Goal: Task Accomplishment & Management: Use online tool/utility

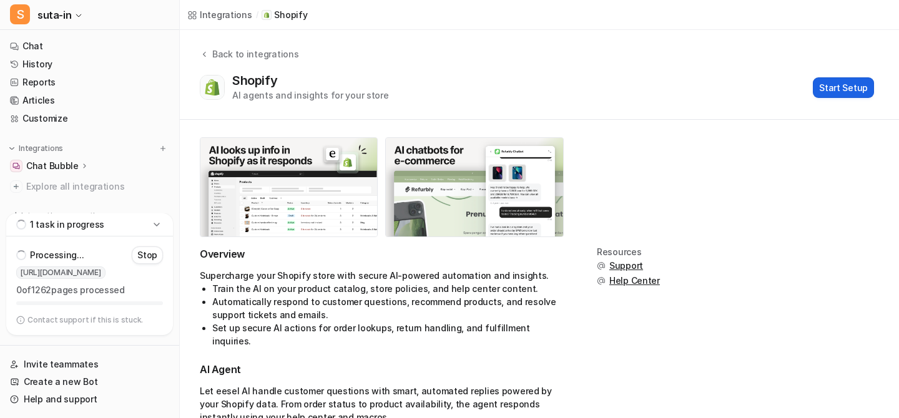
click at [832, 81] on button "Start Setup" at bounding box center [843, 87] width 61 height 21
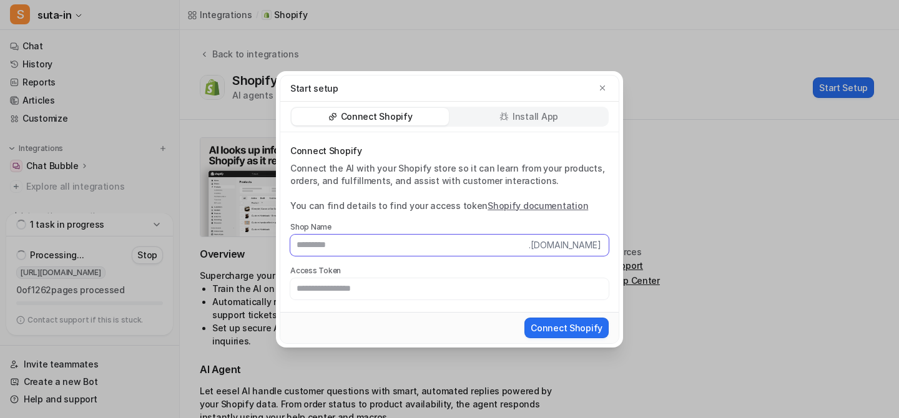
click at [295, 247] on input "text" at bounding box center [409, 245] width 238 height 21
type input "*******"
click at [602, 85] on icon "button" at bounding box center [602, 88] width 9 height 9
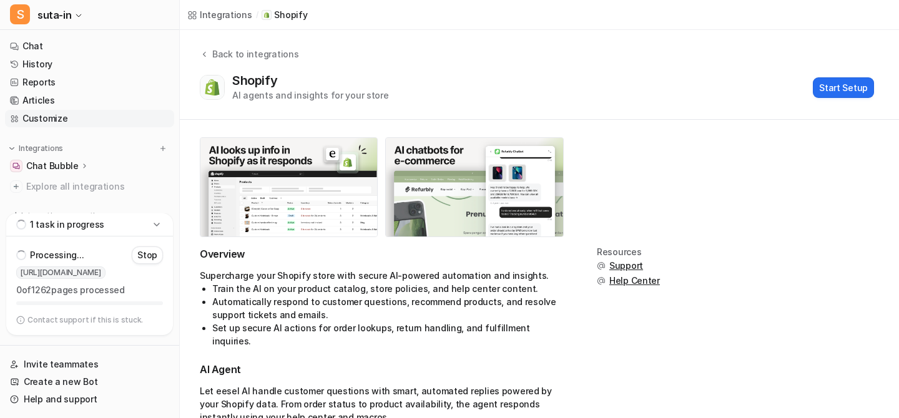
click at [76, 122] on link "Customize" at bounding box center [89, 118] width 169 height 17
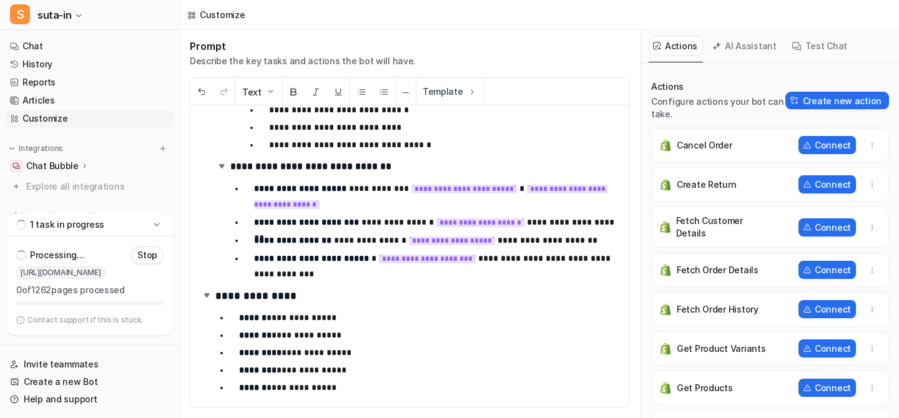
scroll to position [36, 0]
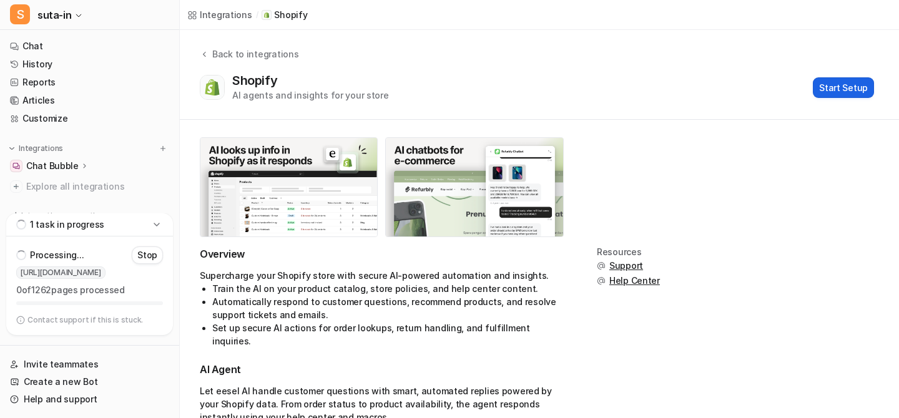
click at [845, 87] on button "Start Setup" at bounding box center [843, 87] width 61 height 21
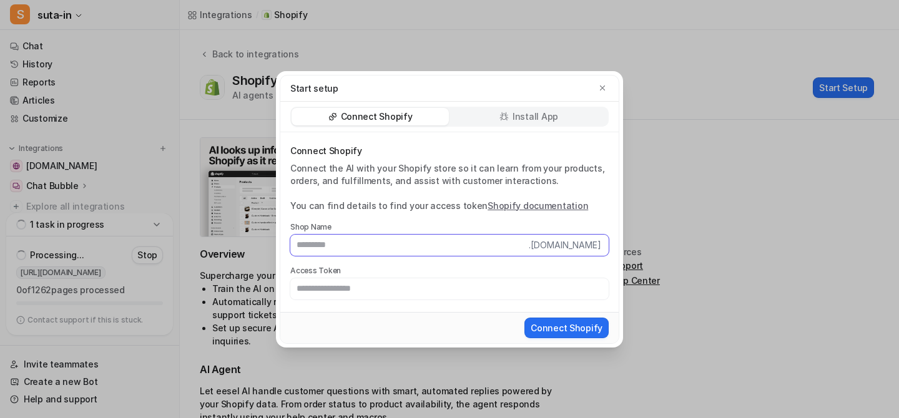
click at [312, 247] on input "text" at bounding box center [409, 245] width 238 height 21
type input "*******"
click at [340, 291] on input "text" at bounding box center [449, 288] width 318 height 21
type input "***"
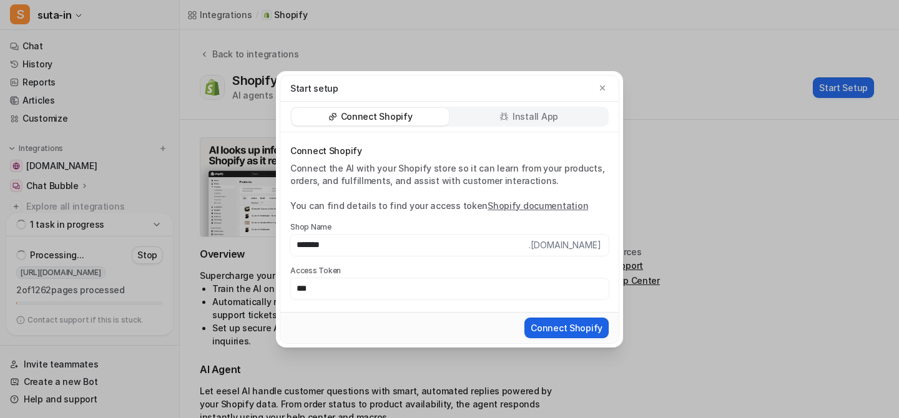
click at [558, 327] on button "Connect Shopify" at bounding box center [566, 328] width 84 height 21
click at [496, 115] on div "Install App" at bounding box center [528, 116] width 157 height 17
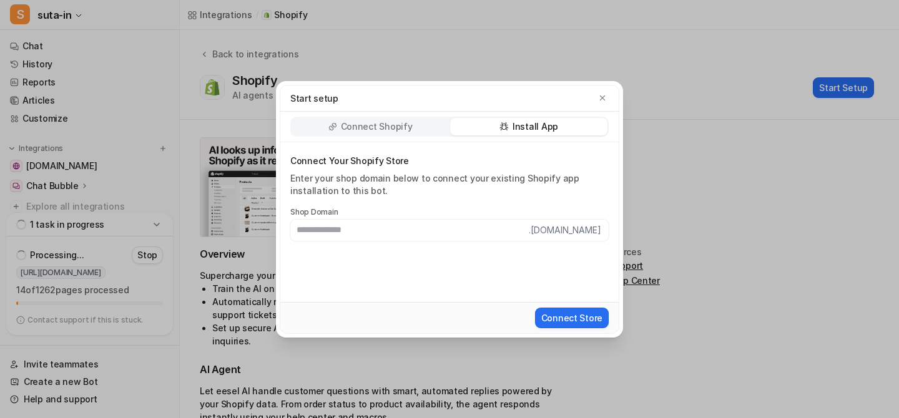
click at [386, 124] on p "Connect Shopify" at bounding box center [377, 126] width 72 height 12
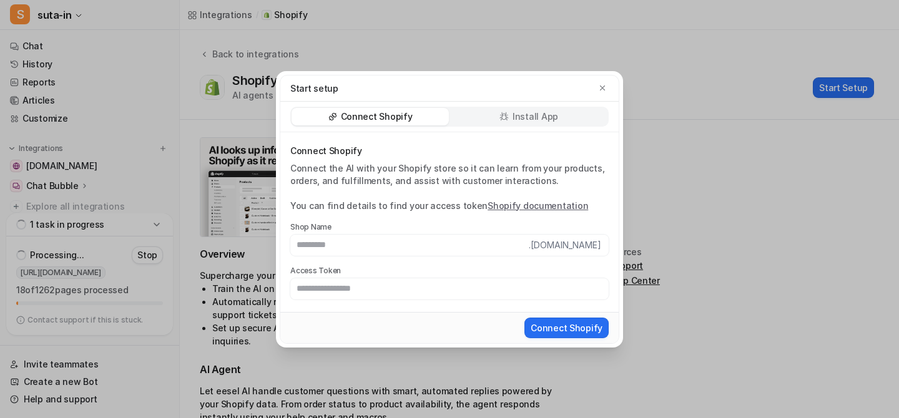
click at [457, 120] on div "Install App" at bounding box center [528, 116] width 157 height 17
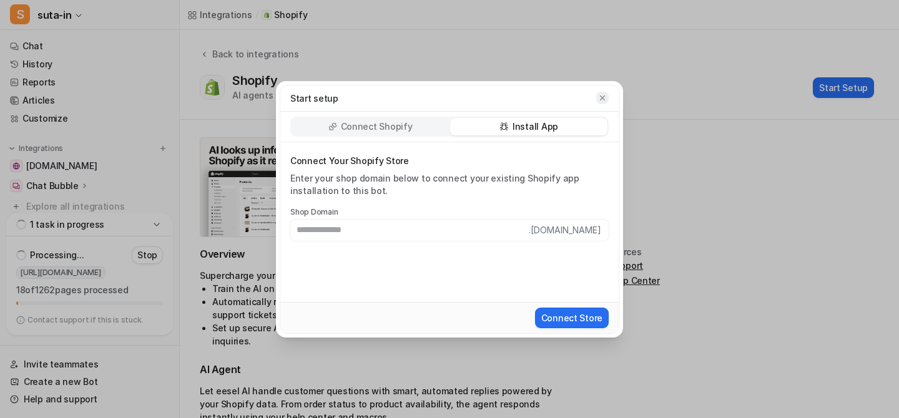
click at [604, 96] on icon "button" at bounding box center [602, 98] width 9 height 9
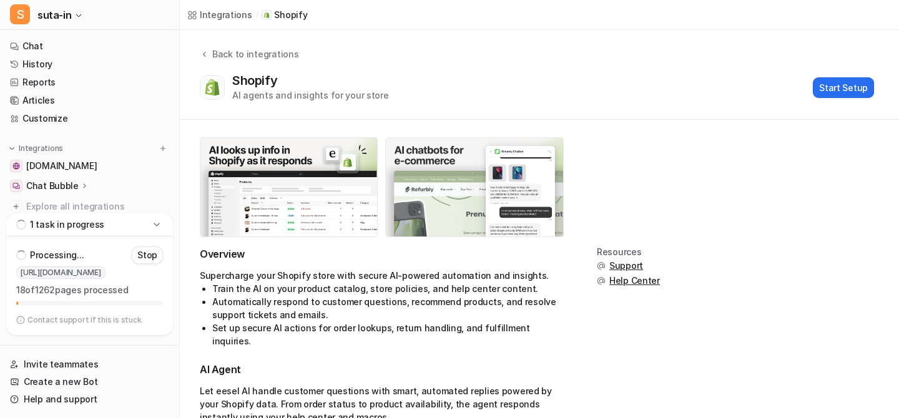
click at [514, 156] on img at bounding box center [474, 187] width 177 height 99
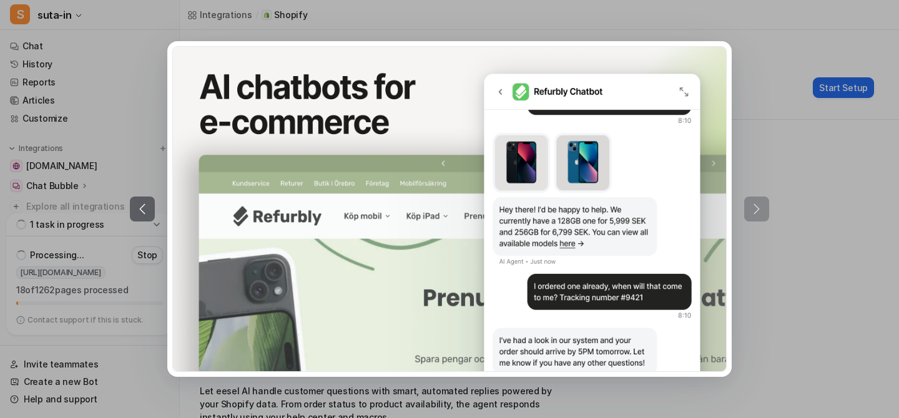
click at [834, 163] on div at bounding box center [449, 209] width 899 height 418
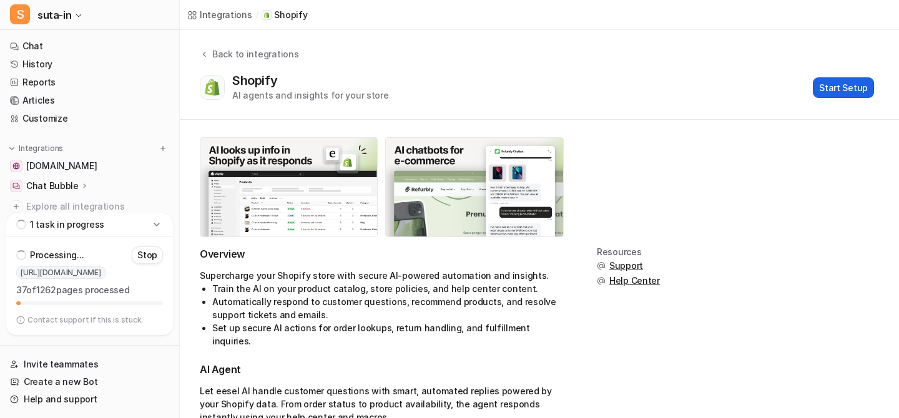
click at [834, 93] on button "Start Setup" at bounding box center [843, 87] width 61 height 21
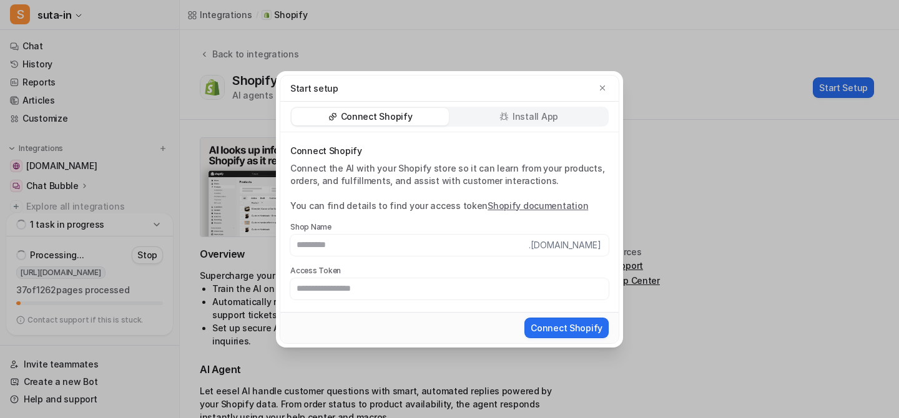
click at [485, 113] on div "Install App" at bounding box center [528, 116] width 157 height 17
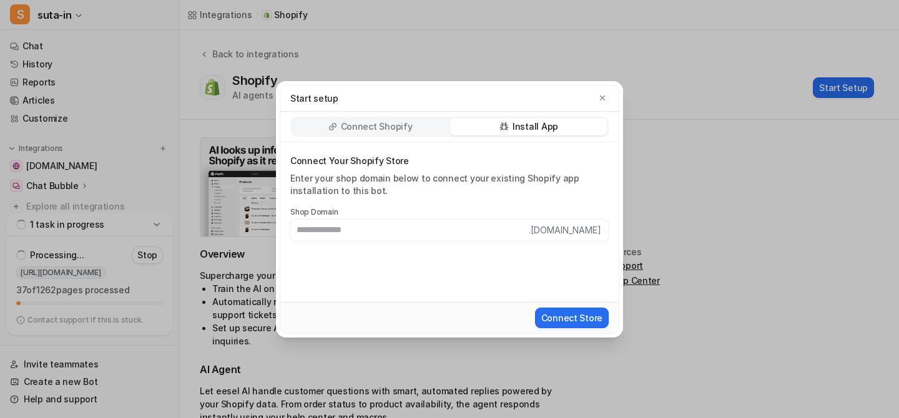
click at [404, 227] on input "text" at bounding box center [409, 230] width 238 height 21
type input "*******"
click at [535, 308] on button "Connect Store" at bounding box center [572, 318] width 74 height 21
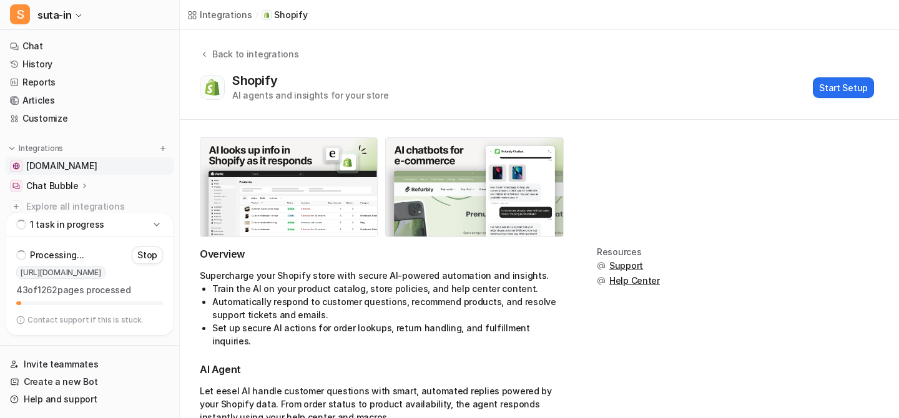
click at [63, 164] on link "[DOMAIN_NAME]" at bounding box center [89, 165] width 169 height 17
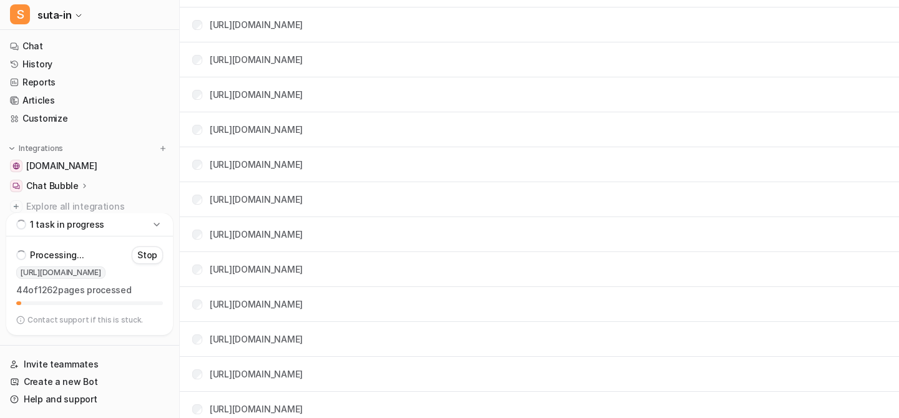
scroll to position [1241, 0]
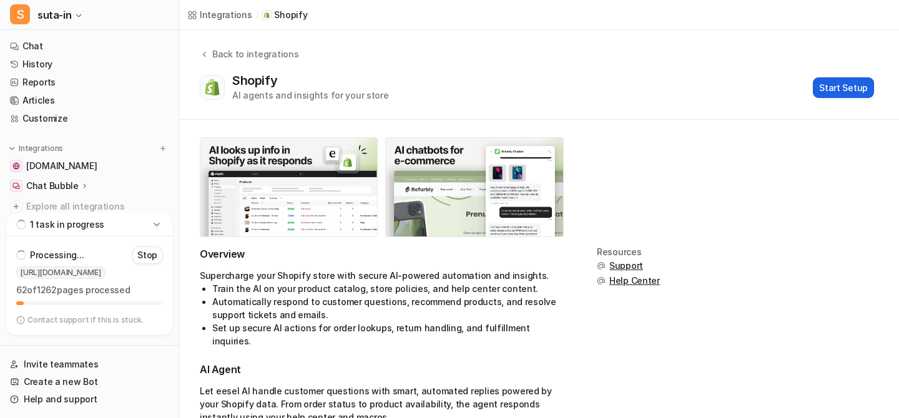
click at [866, 81] on button "Start Setup" at bounding box center [843, 87] width 61 height 21
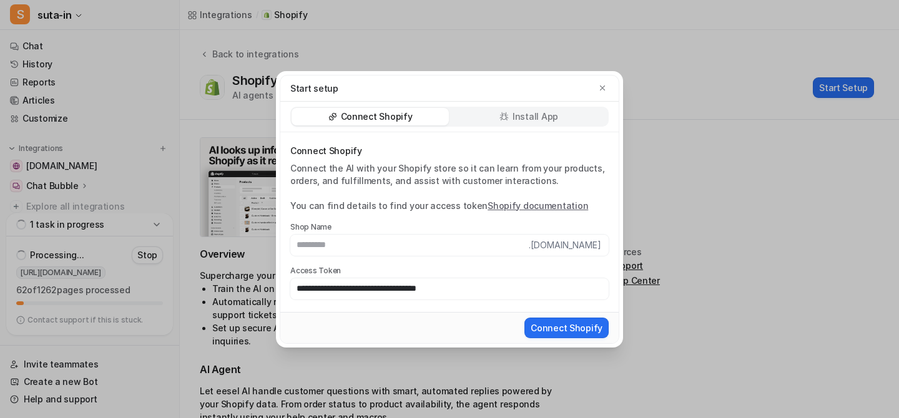
type input "**********"
paste input "**********"
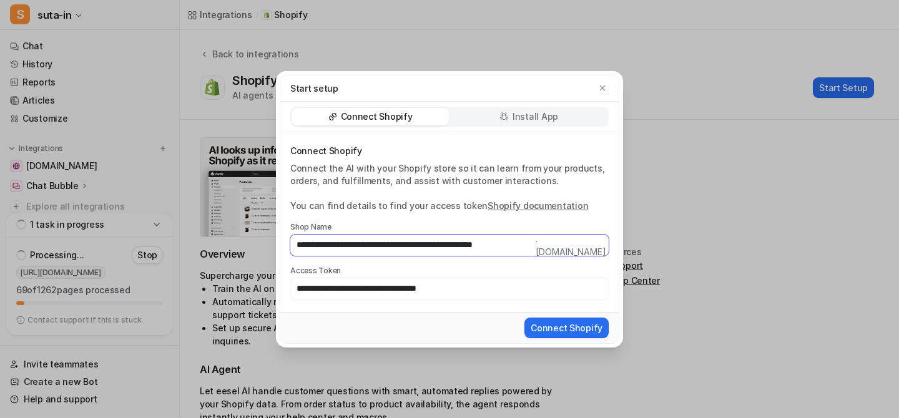
drag, startPoint x: 482, startPoint y: 245, endPoint x: 244, endPoint y: 244, distance: 237.8
click at [244, 244] on div "**********" at bounding box center [449, 209] width 899 height 418
type input "*********"
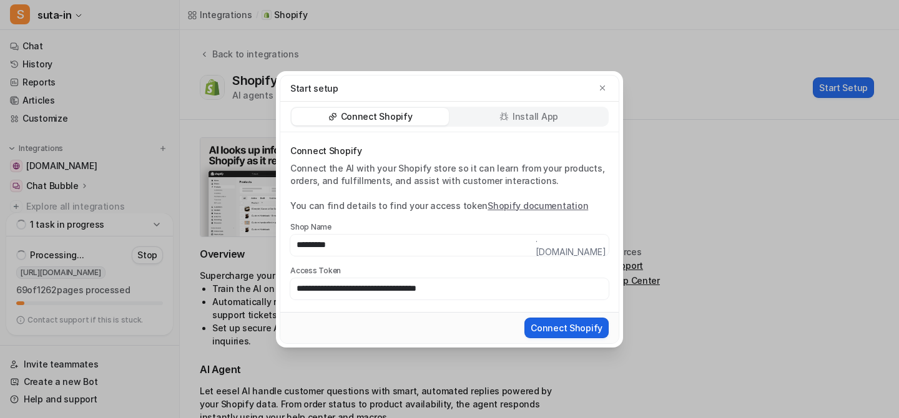
click at [583, 327] on button "Connect Shopify" at bounding box center [566, 328] width 84 height 21
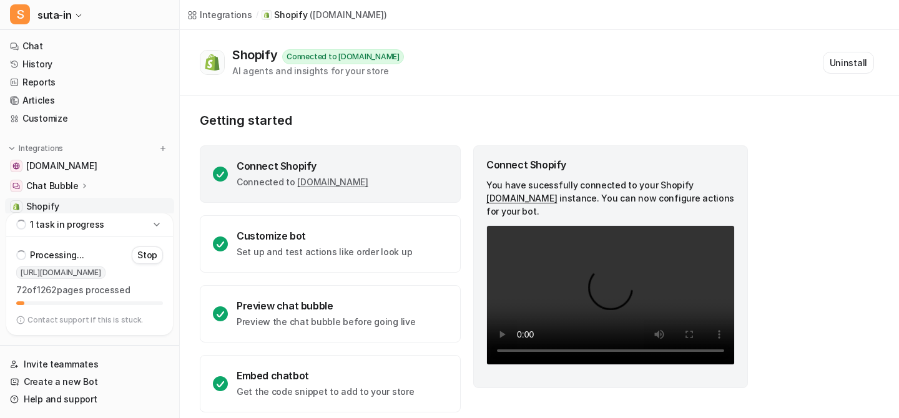
scroll to position [12, 0]
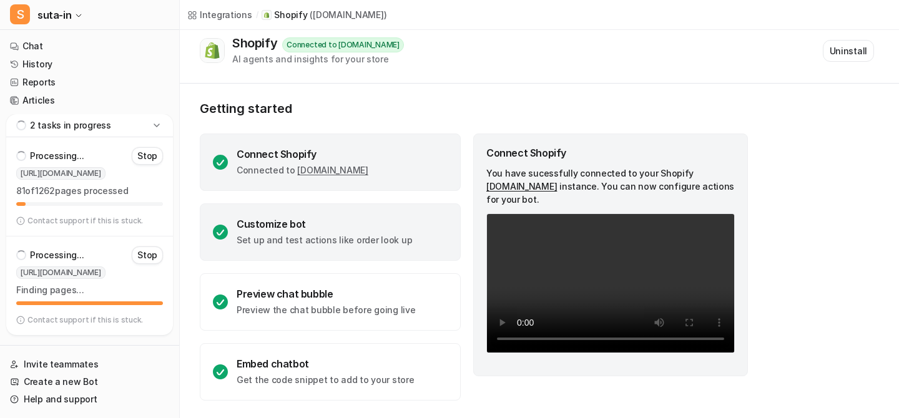
click at [373, 237] on p "Set up and test actions like order look up" at bounding box center [324, 240] width 175 height 12
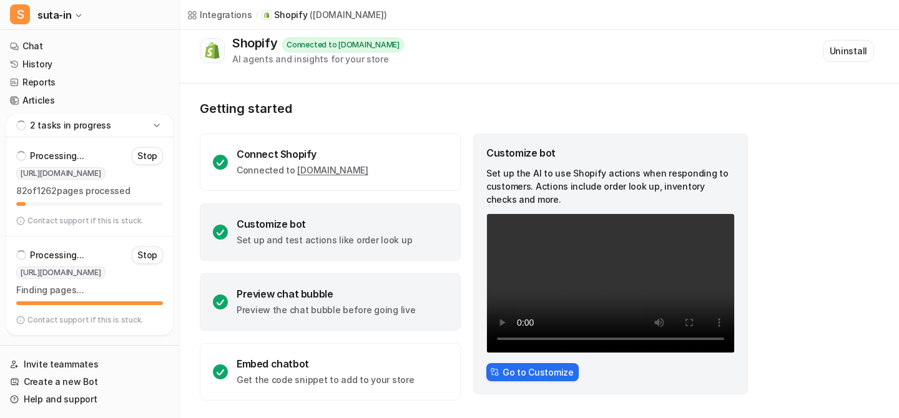
click at [370, 289] on div "Preview chat bubble" at bounding box center [326, 294] width 179 height 12
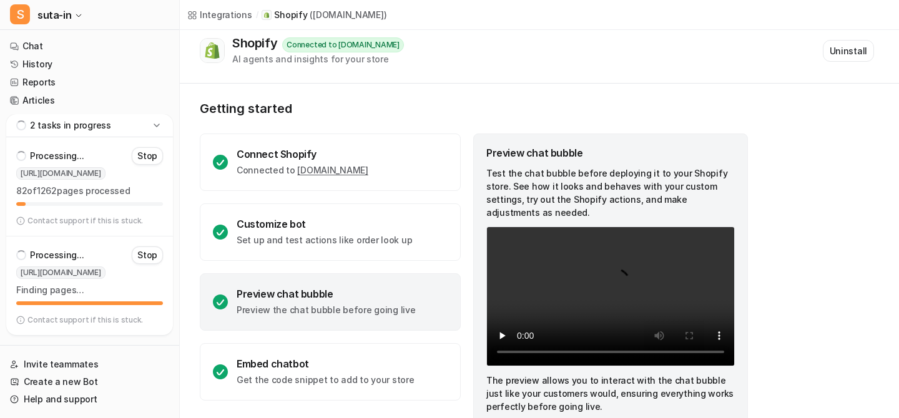
scroll to position [52, 0]
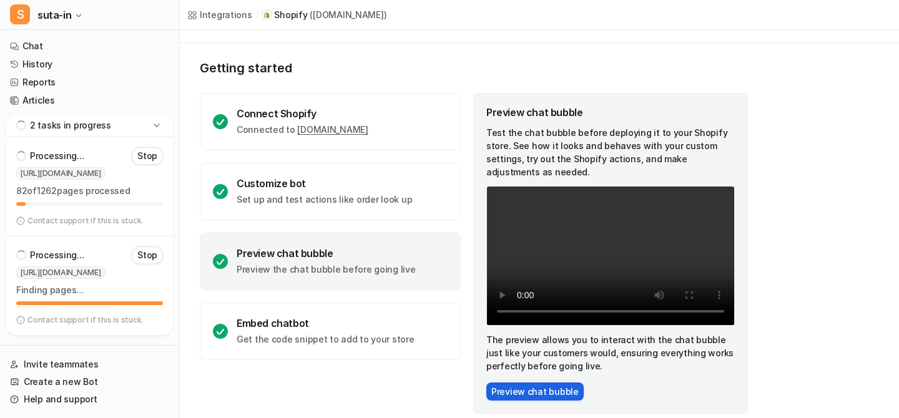
click at [527, 383] on button "Preview chat bubble" at bounding box center [534, 392] width 97 height 18
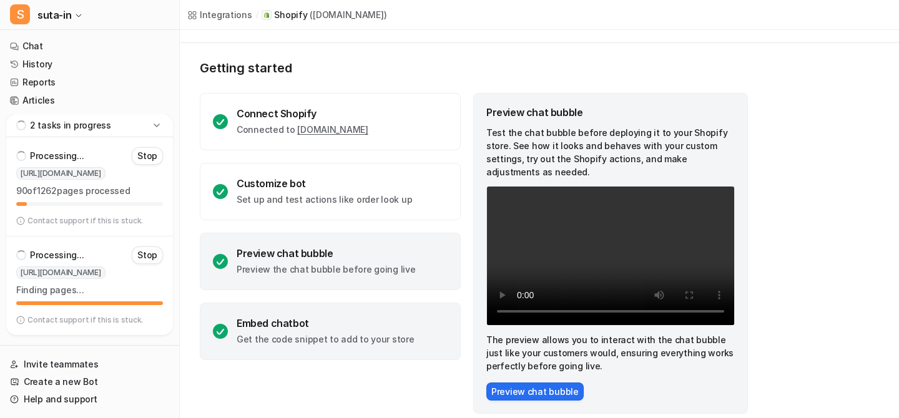
click at [382, 318] on div "Embed chatbot" at bounding box center [326, 323] width 178 height 12
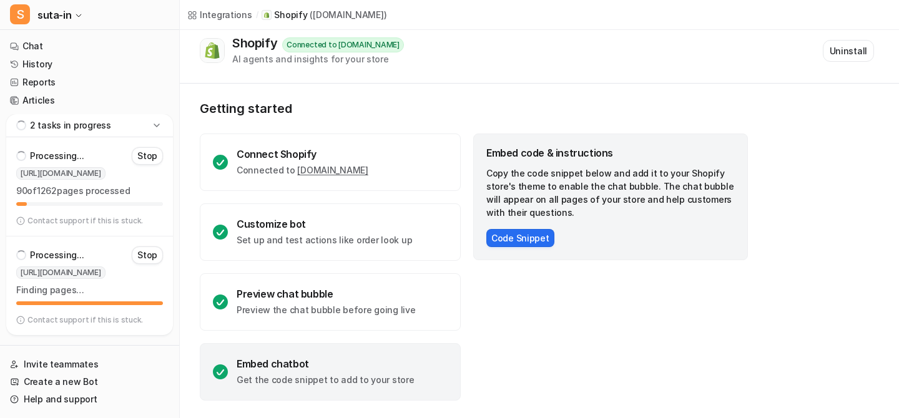
scroll to position [12, 0]
click at [504, 242] on button "Code Snippet" at bounding box center [520, 238] width 68 height 18
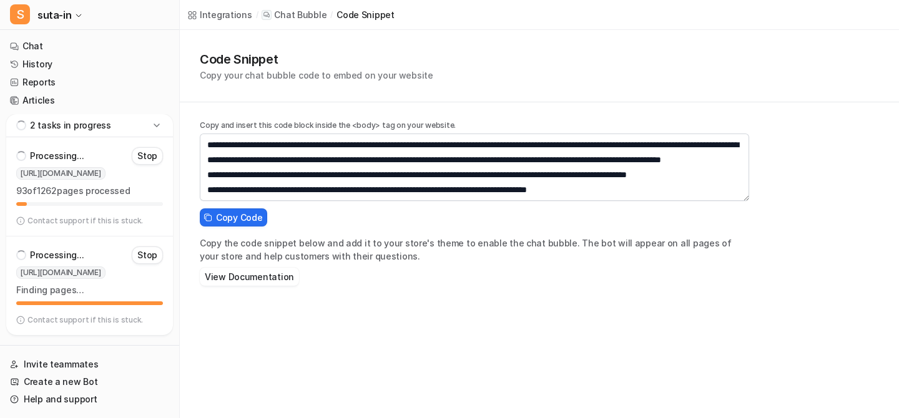
click at [746, 199] on div "**********" at bounding box center [474, 167] width 549 height 67
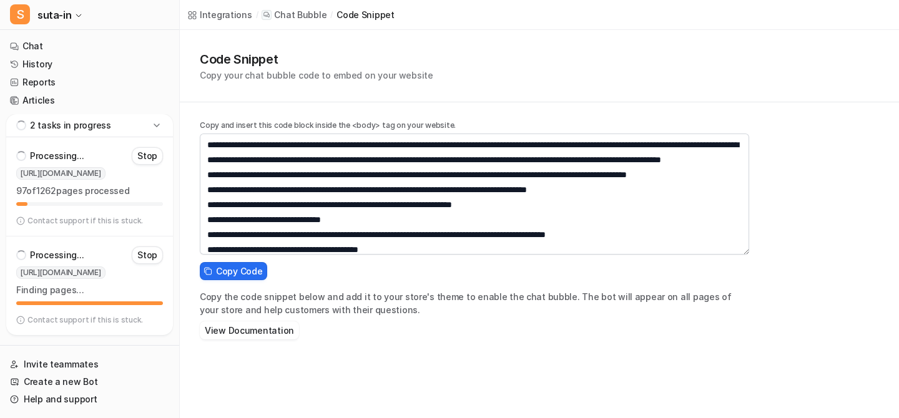
click at [154, 125] on icon at bounding box center [157, 125] width 6 height 3
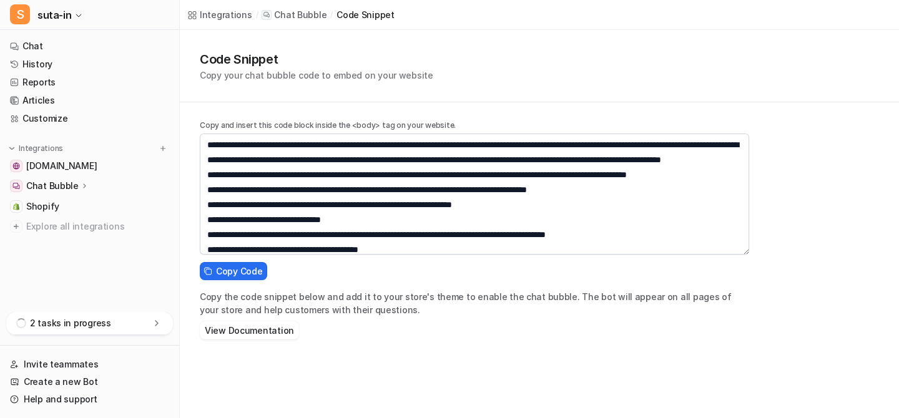
click at [82, 188] on icon at bounding box center [84, 185] width 9 height 9
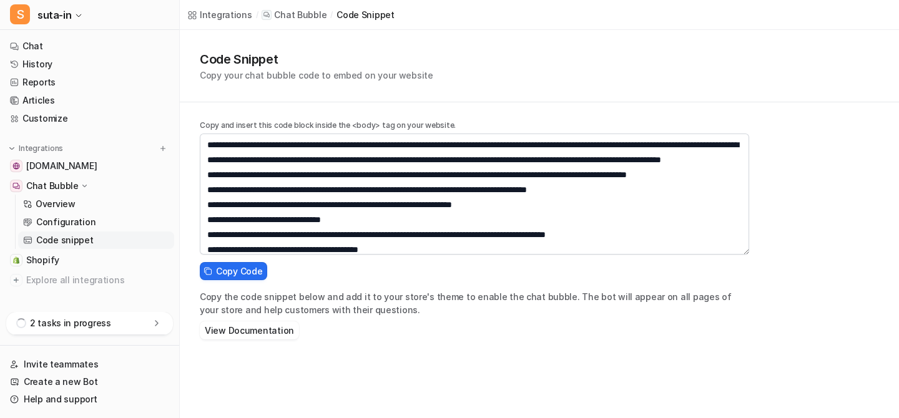
click at [80, 187] on icon at bounding box center [84, 186] width 9 height 9
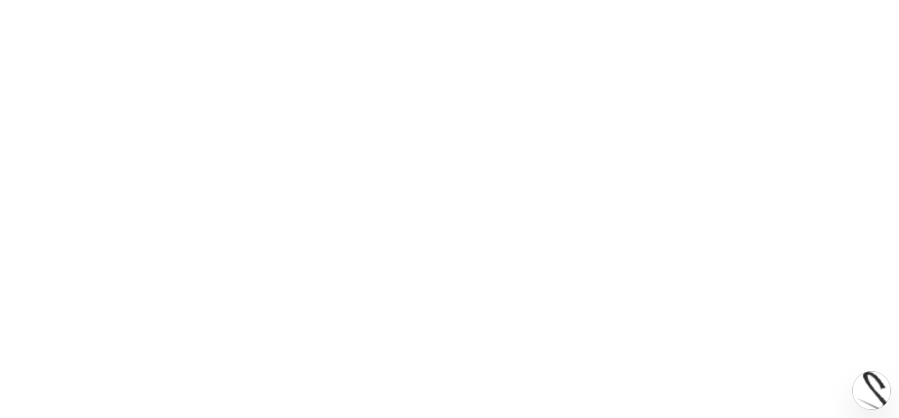
click at [867, 398] on img at bounding box center [871, 390] width 39 height 39
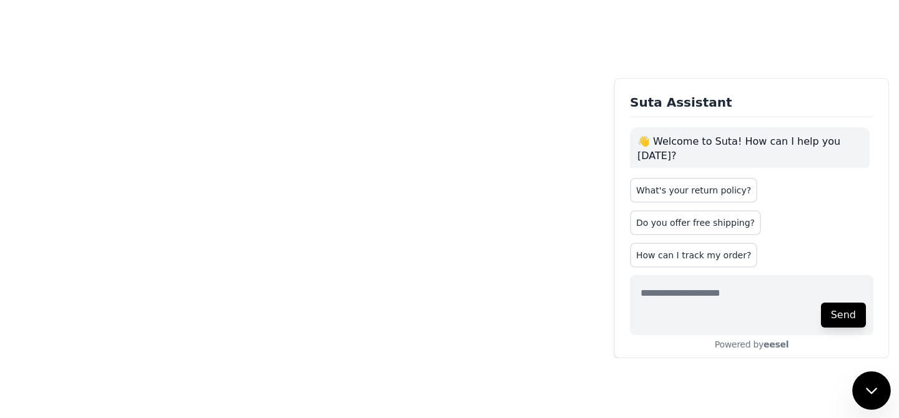
click at [869, 384] on icon at bounding box center [871, 391] width 16 height 16
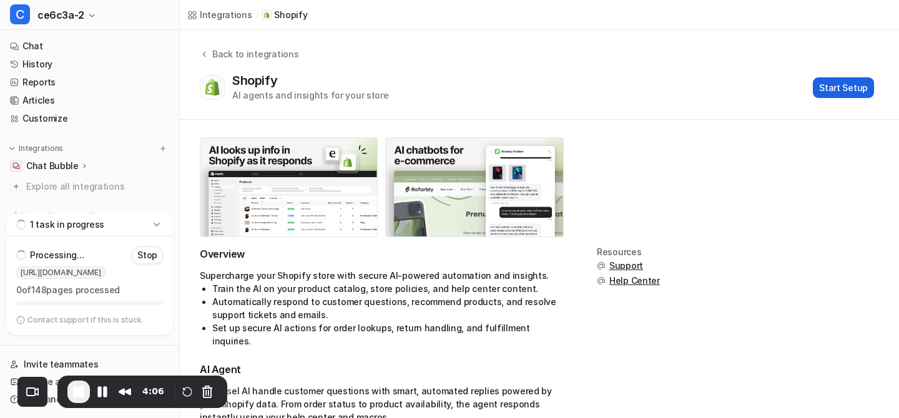
click at [849, 89] on button "Start Setup" at bounding box center [843, 87] width 61 height 21
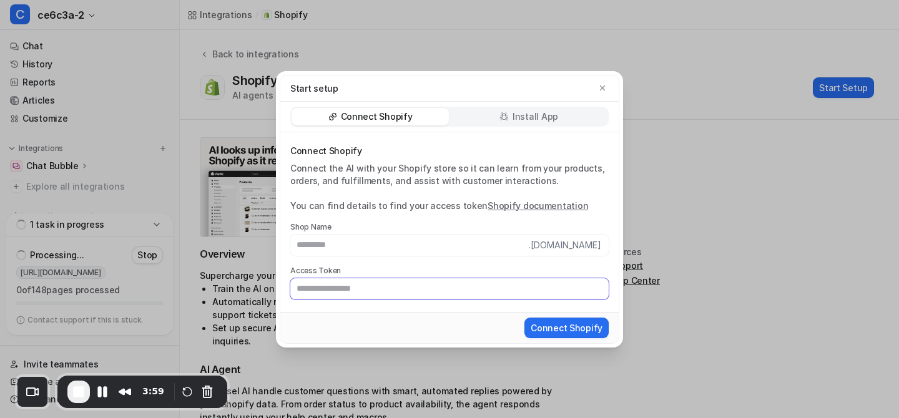
paste input "**********"
type input "**********"
click at [328, 247] on input "text" at bounding box center [409, 245] width 238 height 21
paste input "**********"
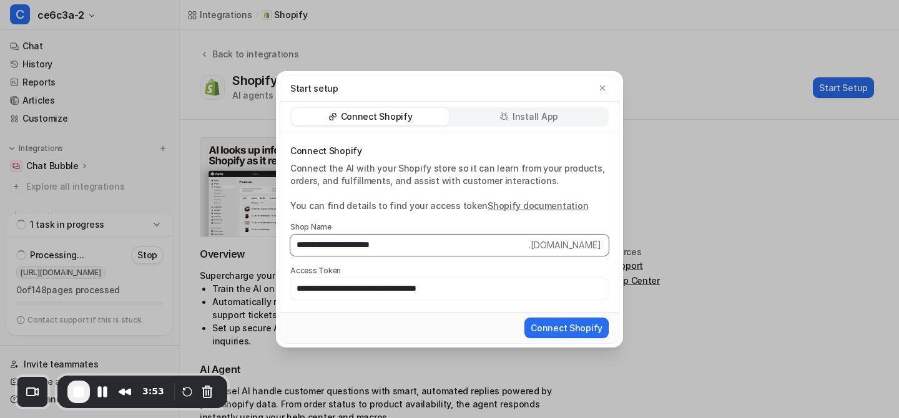
drag, startPoint x: 343, startPoint y: 247, endPoint x: 463, endPoint y: 248, distance: 120.5
click at [464, 248] on input "**********" at bounding box center [409, 245] width 238 height 21
type input "*********"
click at [555, 325] on button "Connect Shopify" at bounding box center [566, 328] width 84 height 21
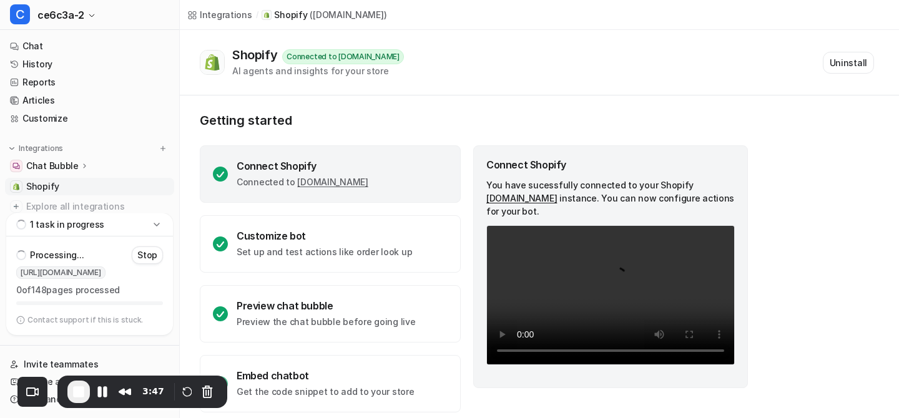
scroll to position [12, 0]
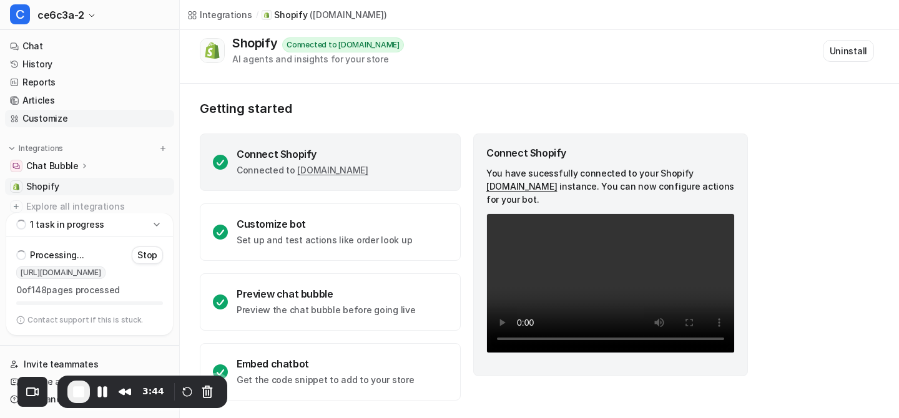
click at [56, 120] on link "Customize" at bounding box center [89, 118] width 169 height 17
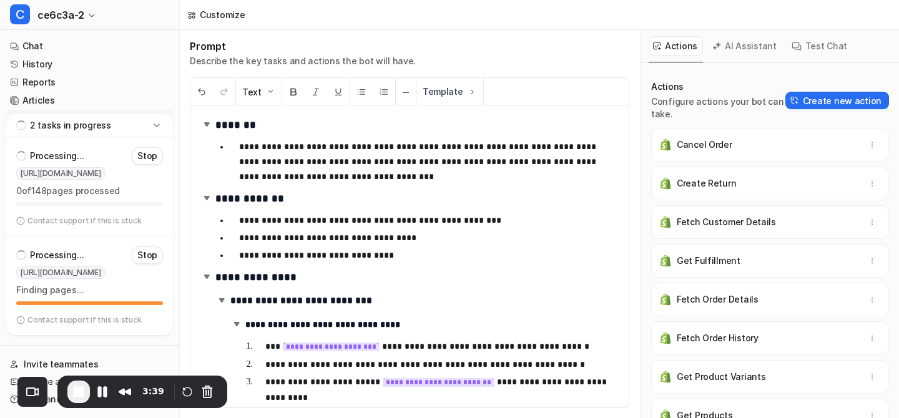
click at [161, 124] on icon at bounding box center [156, 125] width 12 height 12
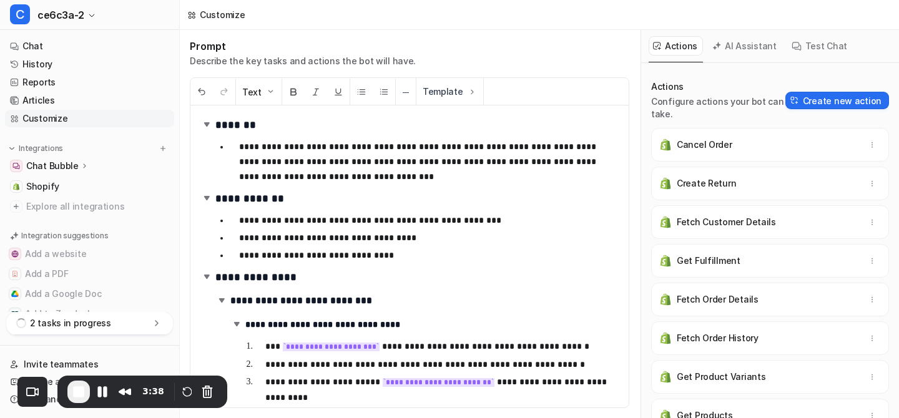
click at [80, 165] on icon at bounding box center [84, 165] width 9 height 9
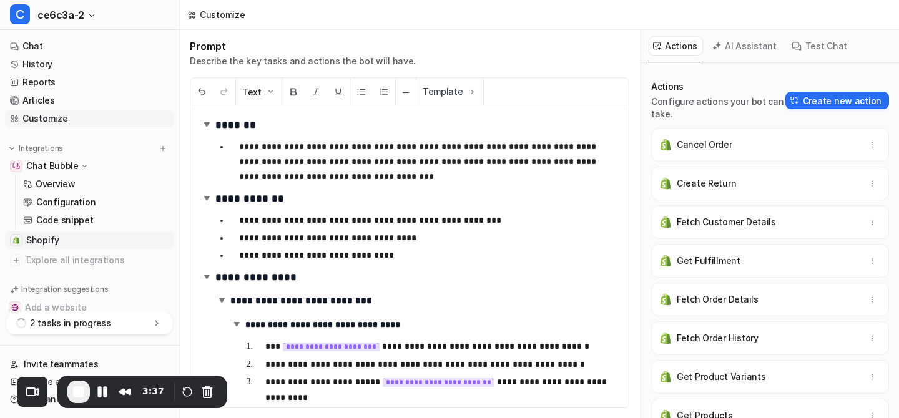
click at [44, 238] on span "Shopify" at bounding box center [42, 240] width 33 height 12
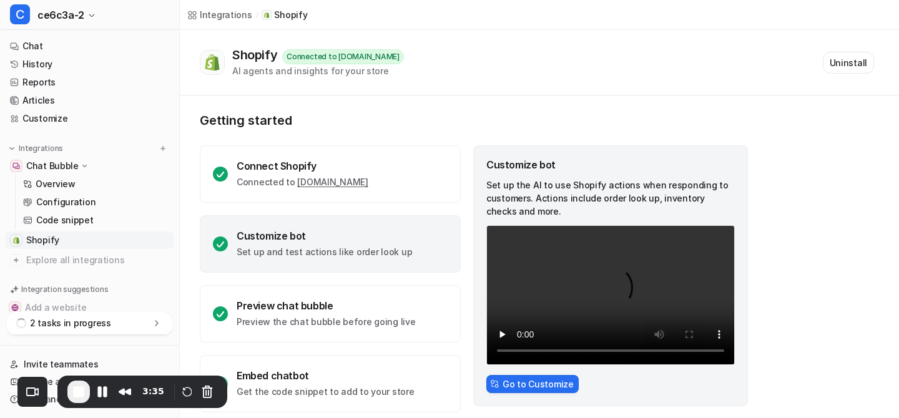
scroll to position [12, 0]
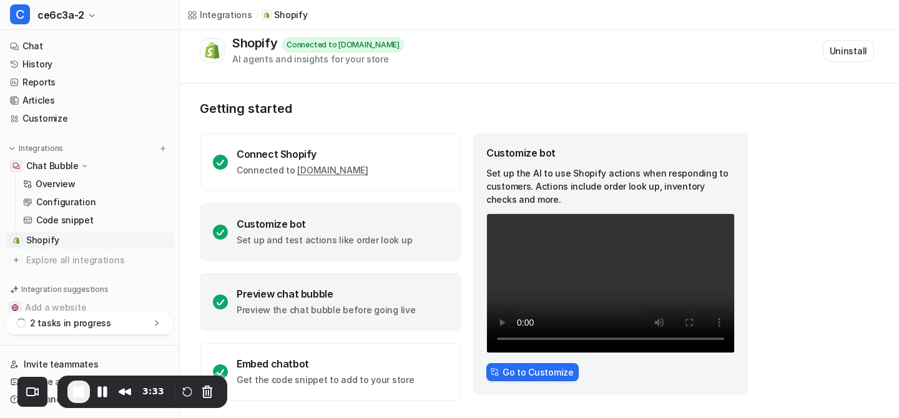
click at [378, 312] on p "Preview the chat bubble before going live" at bounding box center [326, 310] width 179 height 12
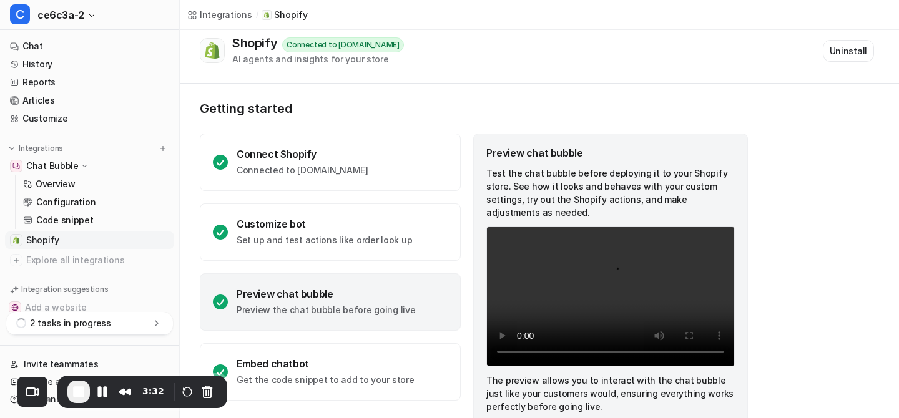
scroll to position [52, 0]
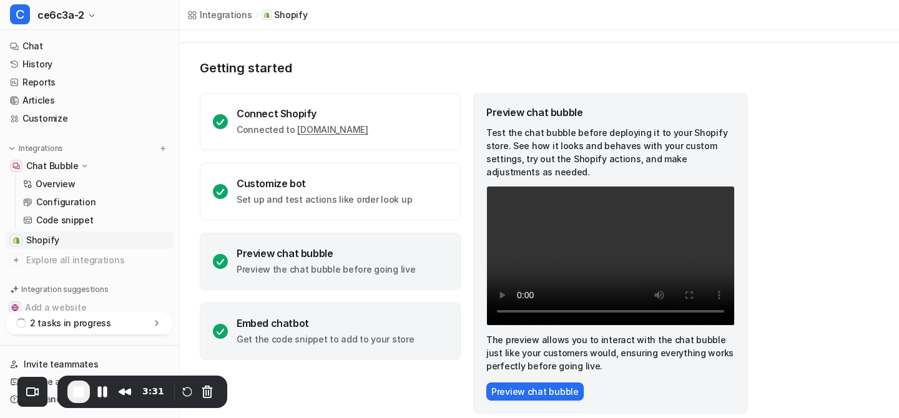
click at [390, 340] on p "Get the code snippet to add to your store" at bounding box center [326, 339] width 178 height 12
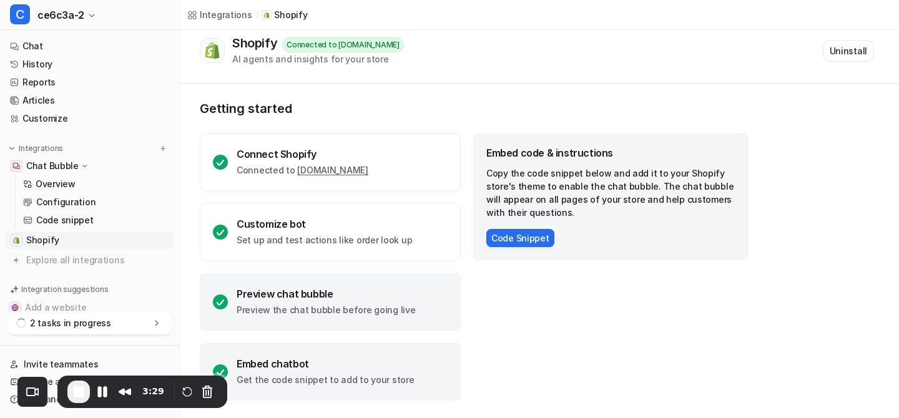
scroll to position [0, 0]
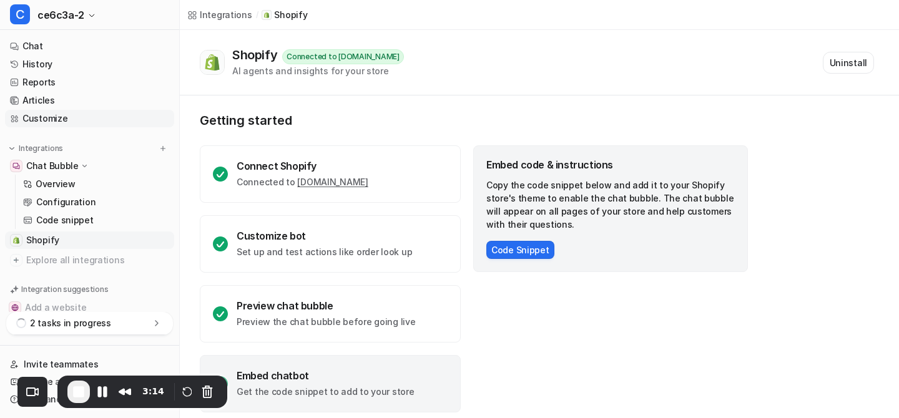
click at [86, 123] on link "Customize" at bounding box center [89, 118] width 169 height 17
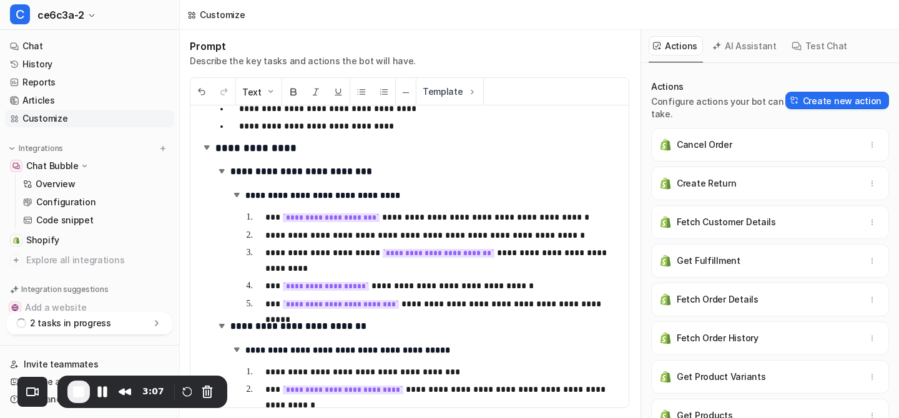
scroll to position [130, 0]
click at [770, 143] on div "Cancel Order" at bounding box center [770, 145] width 227 height 22
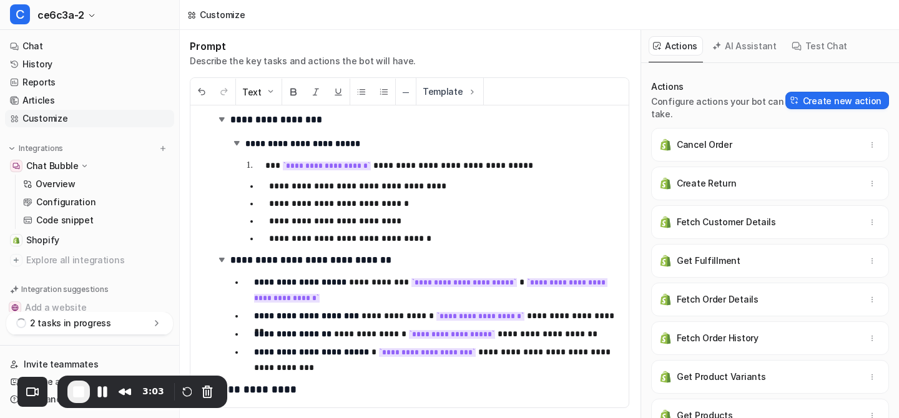
scroll to position [775, 0]
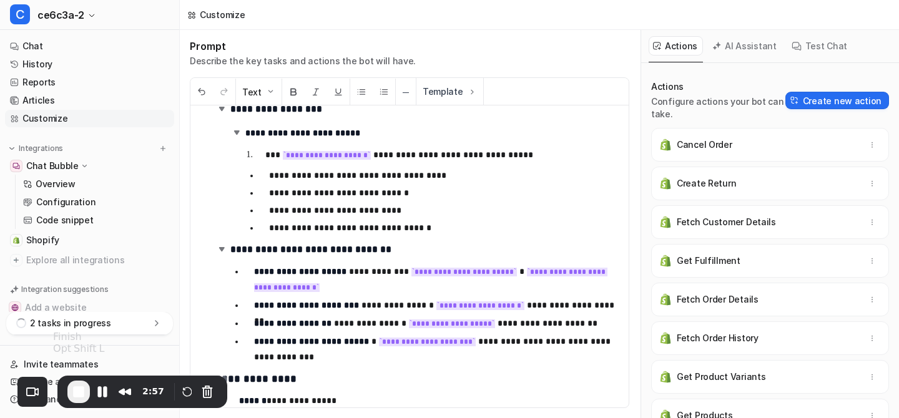
drag, startPoint x: 76, startPoint y: 384, endPoint x: 71, endPoint y: 403, distance: 19.4
click at [71, 403] on div "Recorder controls - play pause" at bounding box center [78, 392] width 22 height 22
click at [53, 239] on span "Shopify" at bounding box center [42, 240] width 33 height 12
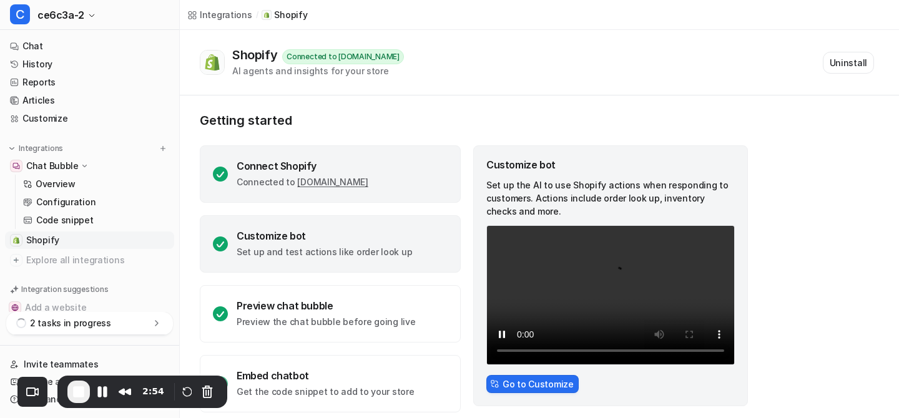
scroll to position [12, 0]
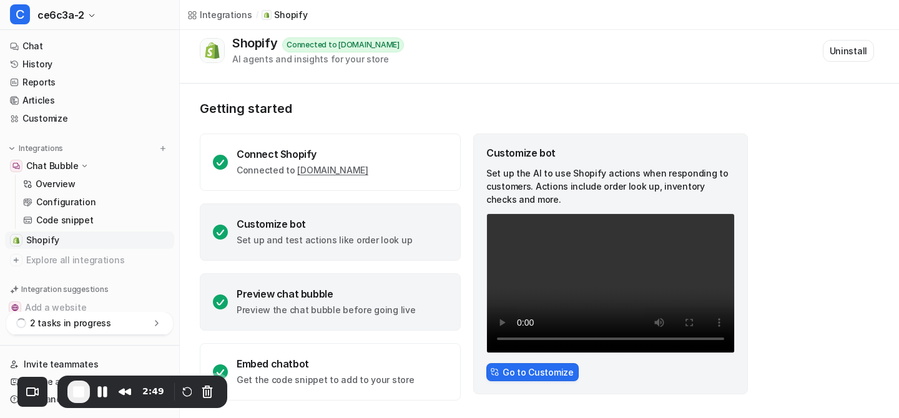
click at [377, 293] on div "Preview chat bubble" at bounding box center [326, 294] width 179 height 12
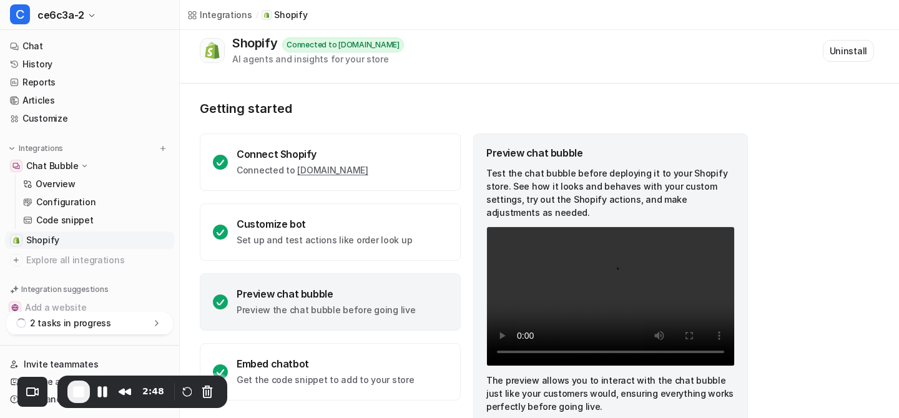
scroll to position [52, 0]
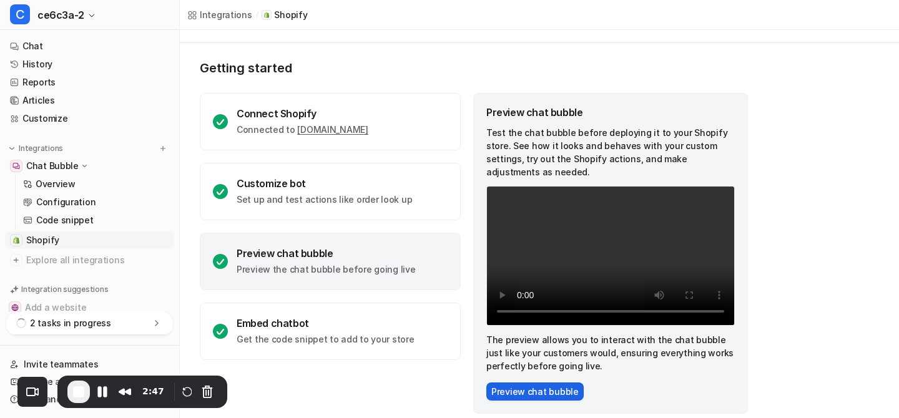
click at [527, 383] on button "Preview chat bubble" at bounding box center [534, 392] width 97 height 18
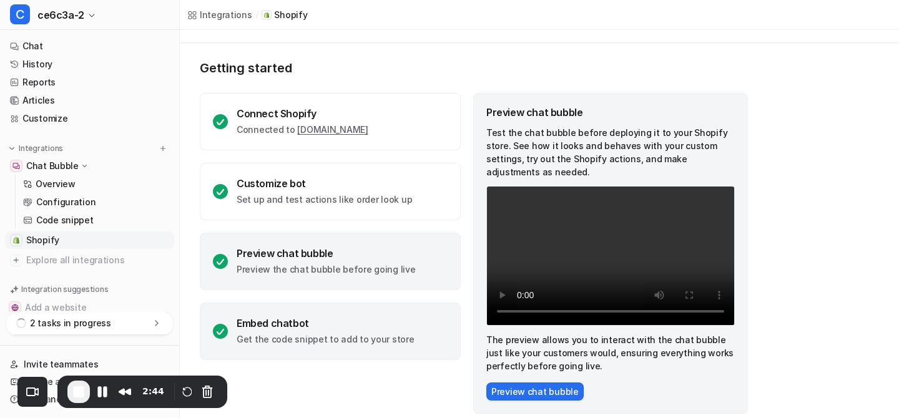
click at [369, 320] on div "Embed chatbot" at bounding box center [326, 323] width 178 height 12
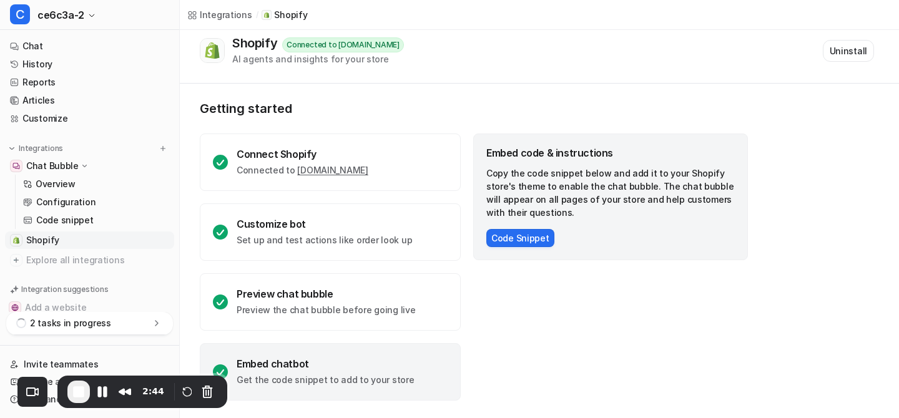
scroll to position [12, 0]
click at [512, 229] on button "Code Snippet" at bounding box center [520, 238] width 68 height 18
click at [512, 239] on button "Code Snippet" at bounding box center [520, 238] width 68 height 18
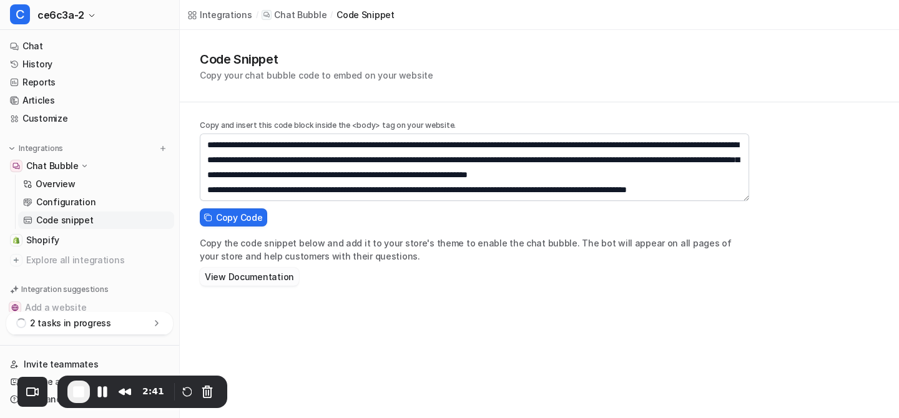
click at [260, 275] on button "View Documentation" at bounding box center [249, 277] width 99 height 18
click at [216, 216] on span "Copy Code" at bounding box center [239, 217] width 46 height 13
click at [479, 99] on div "Code Snippet Copy your chat bubble code to embed on your website" at bounding box center [539, 66] width 719 height 72
click at [61, 243] on link "Shopify" at bounding box center [89, 240] width 169 height 17
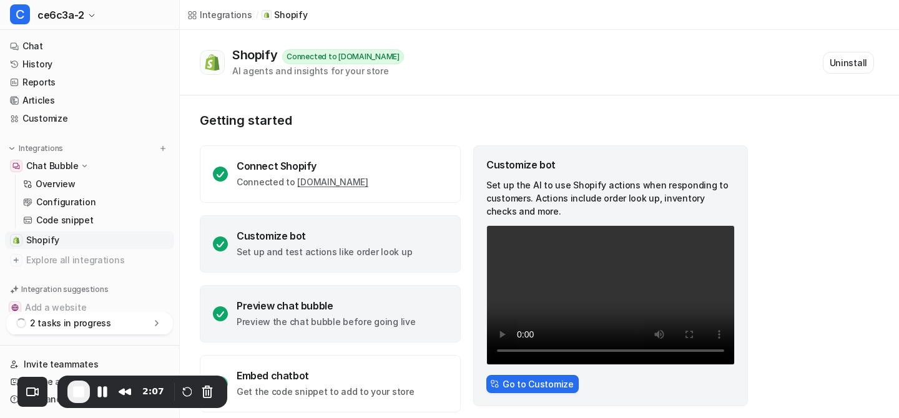
click at [371, 328] on p "Preview the chat bubble before going live" at bounding box center [326, 322] width 179 height 12
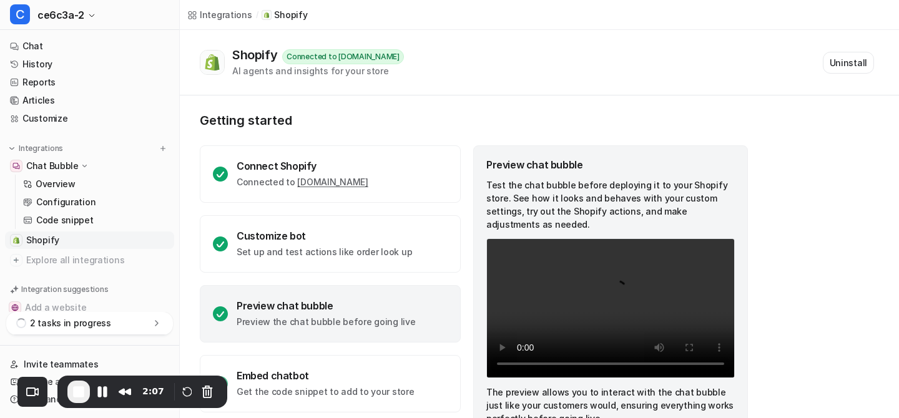
scroll to position [52, 0]
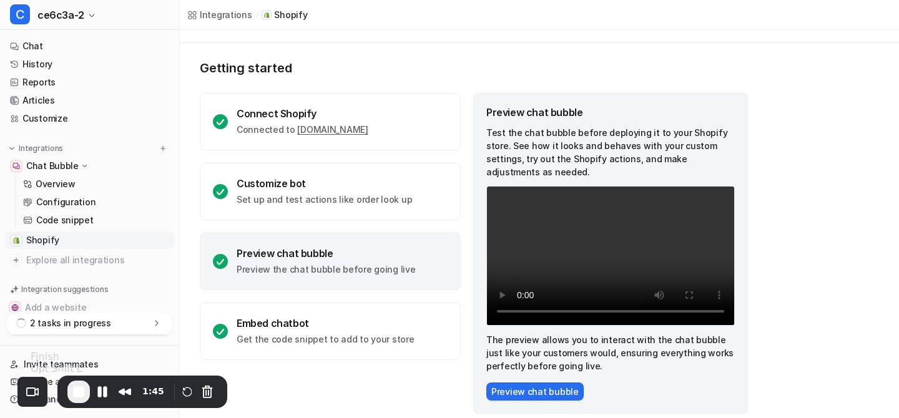
click at [77, 399] on span "End Recording" at bounding box center [78, 391] width 15 height 15
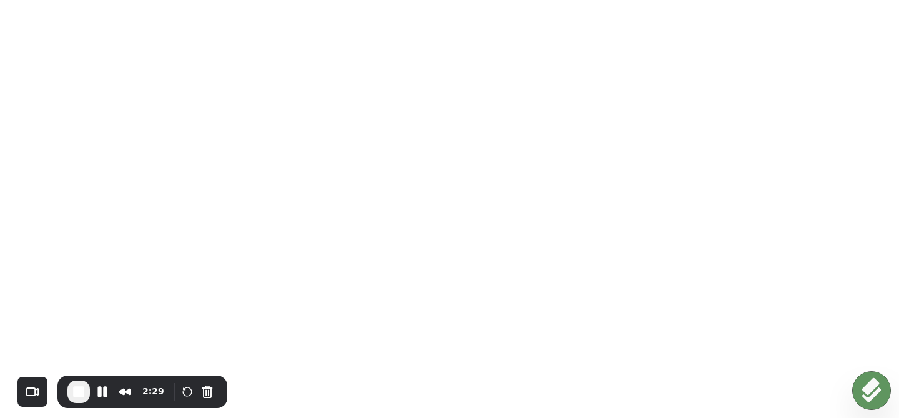
click at [877, 392] on img at bounding box center [871, 390] width 39 height 39
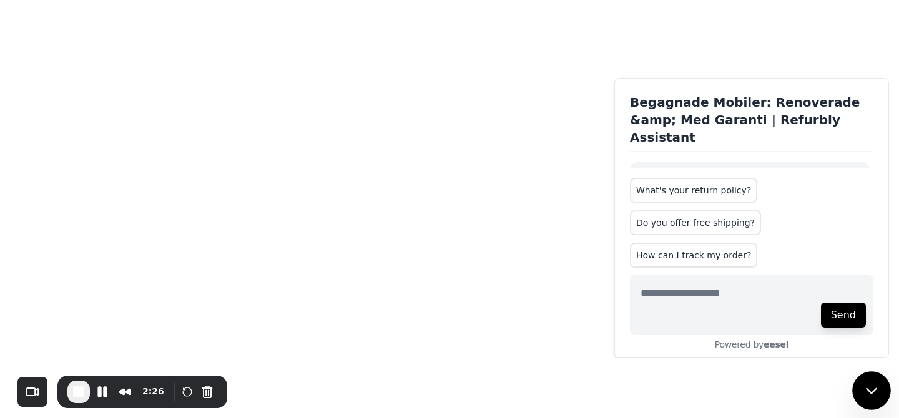
click at [869, 384] on icon at bounding box center [871, 391] width 16 height 16
